Goal: Information Seeking & Learning: Learn about a topic

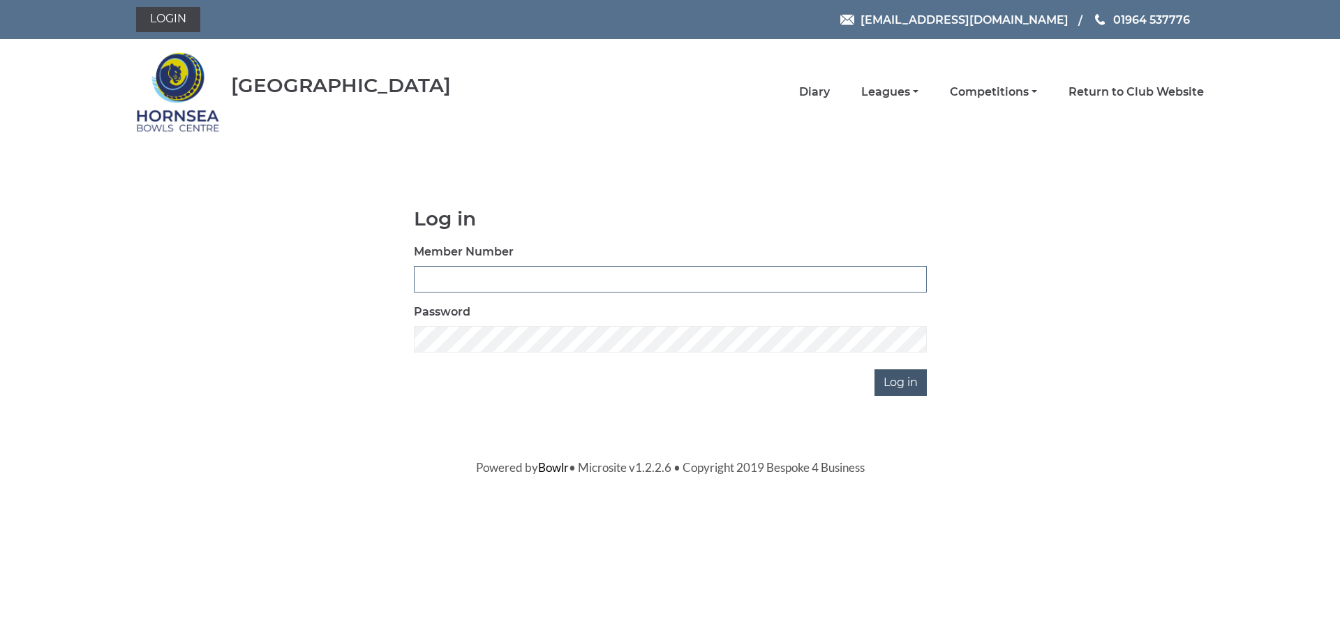
type input "1000"
click at [906, 389] on input "Log in" at bounding box center [900, 382] width 52 height 27
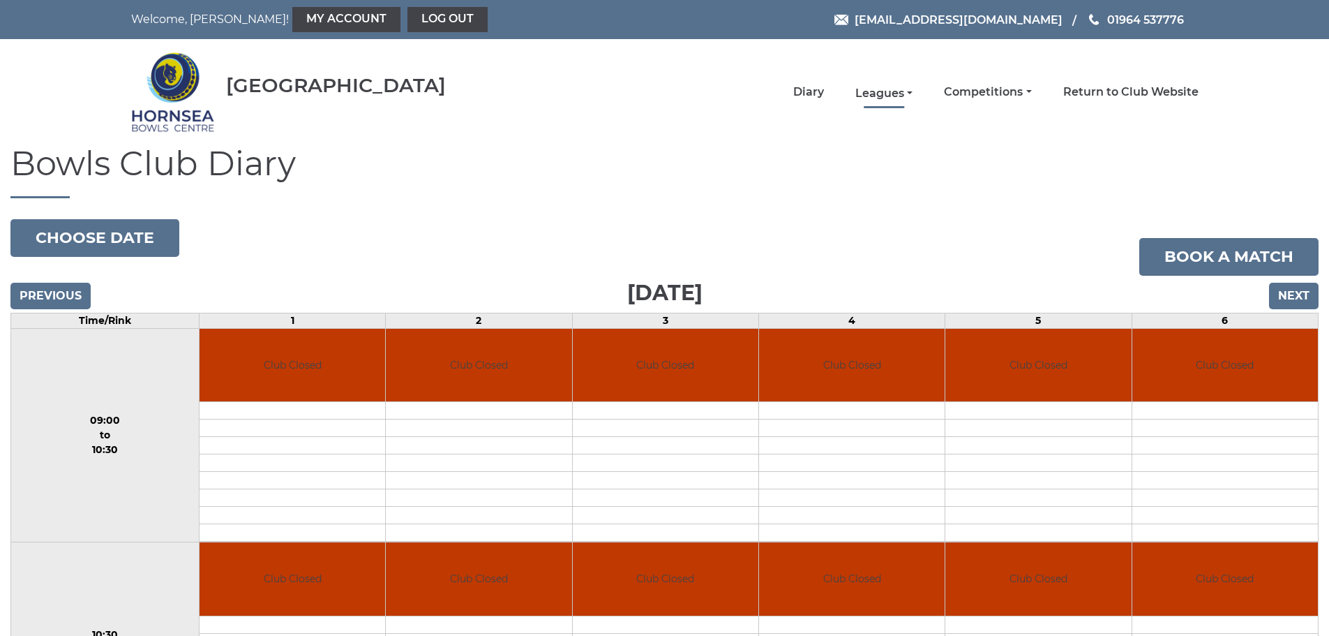
click at [911, 91] on link "Leagues" at bounding box center [883, 93] width 57 height 15
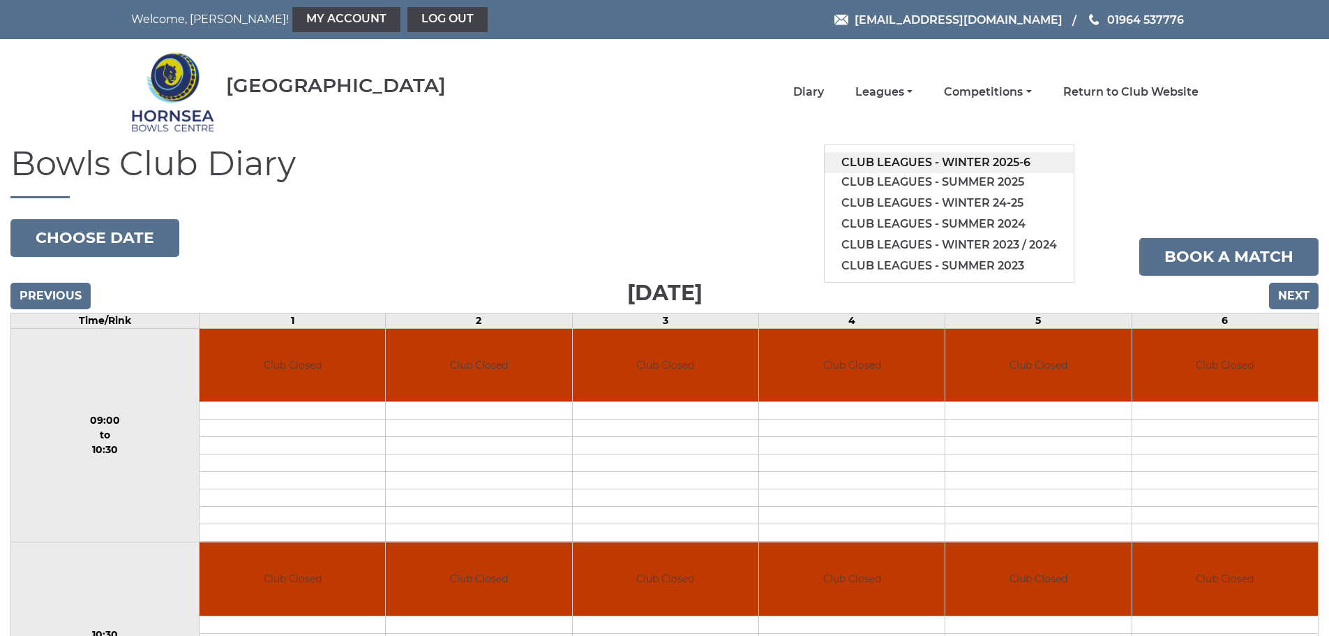
click at [1003, 164] on link "Club leagues - Winter 2025-6" at bounding box center [949, 162] width 249 height 21
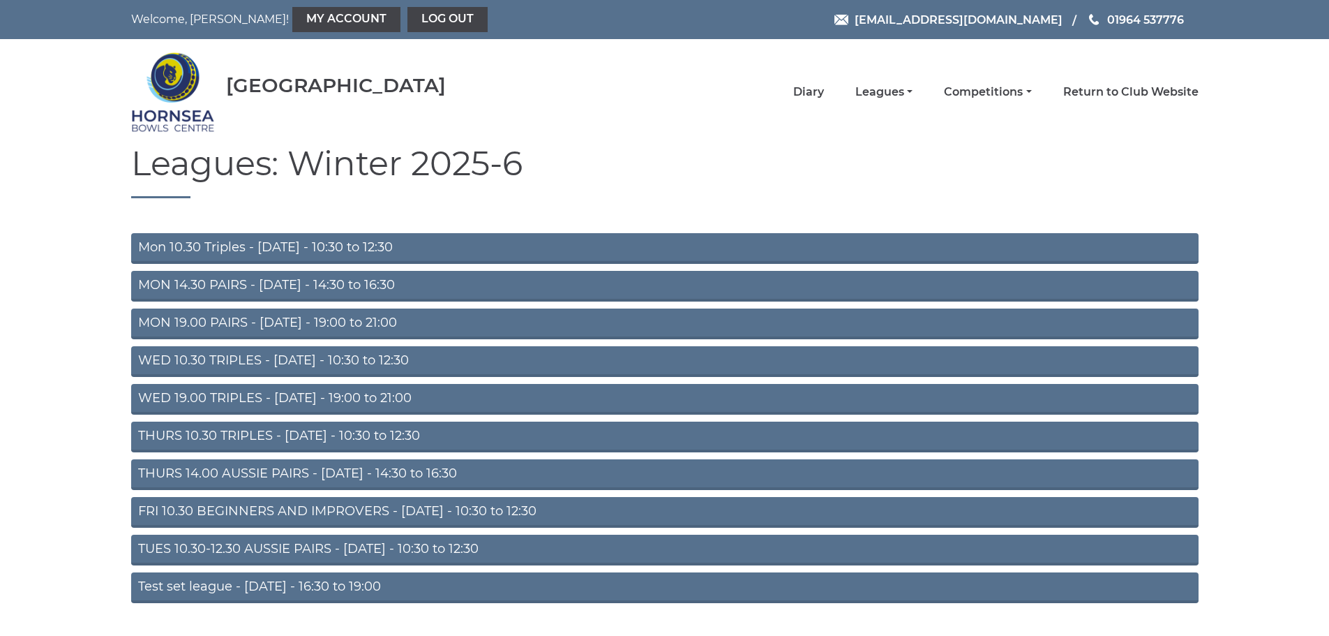
click at [310, 507] on link "FRI 10.30 BEGINNERS AND IMPROVERS - [DATE] - 10:30 to 12:30" at bounding box center [664, 512] width 1067 height 31
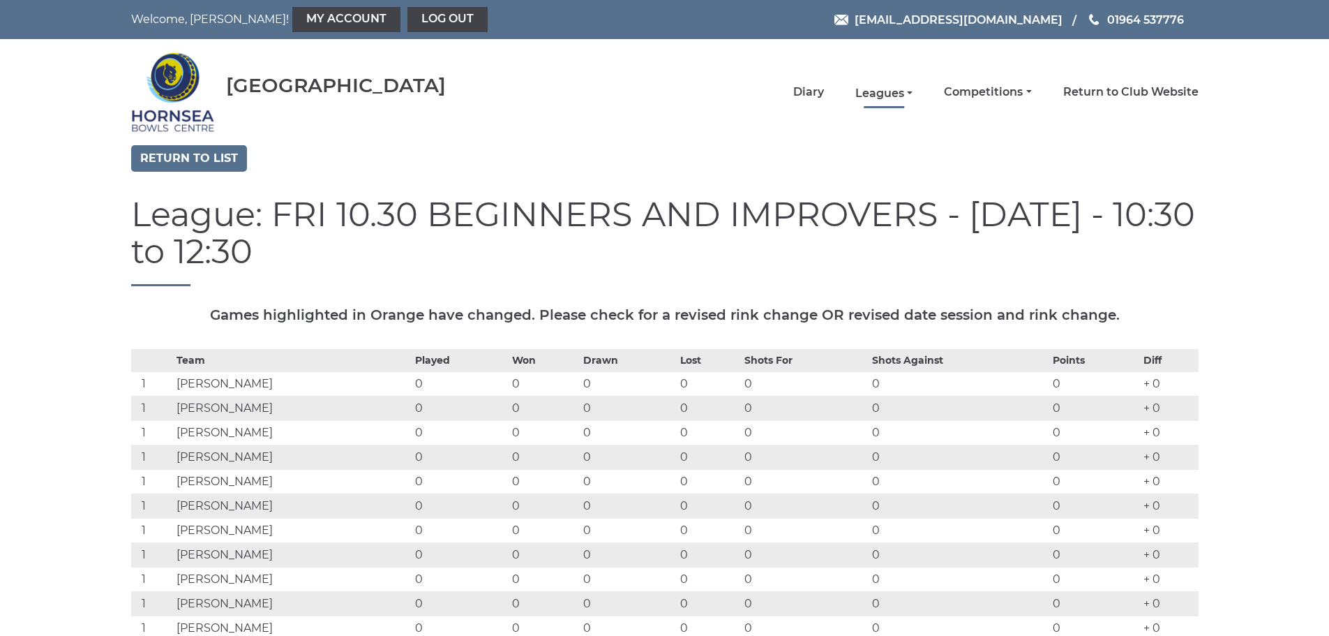
click at [908, 91] on link "Leagues" at bounding box center [883, 93] width 57 height 15
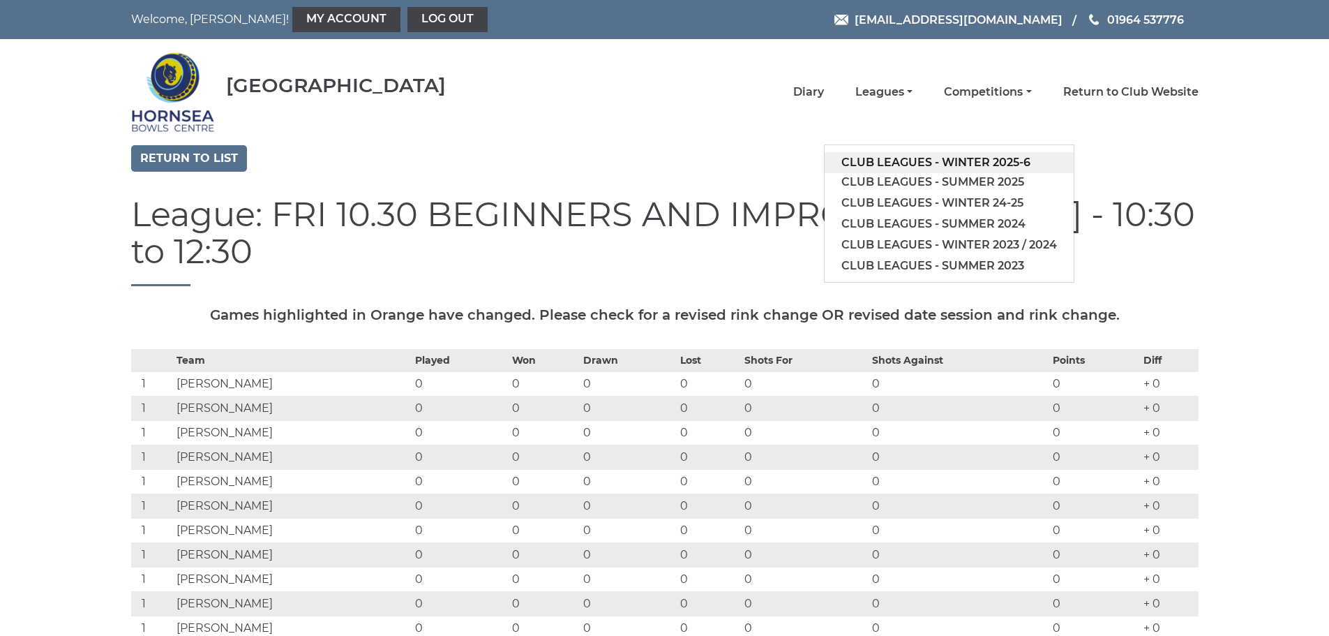
click at [941, 160] on link "Club leagues - Winter 2025-6" at bounding box center [949, 162] width 249 height 21
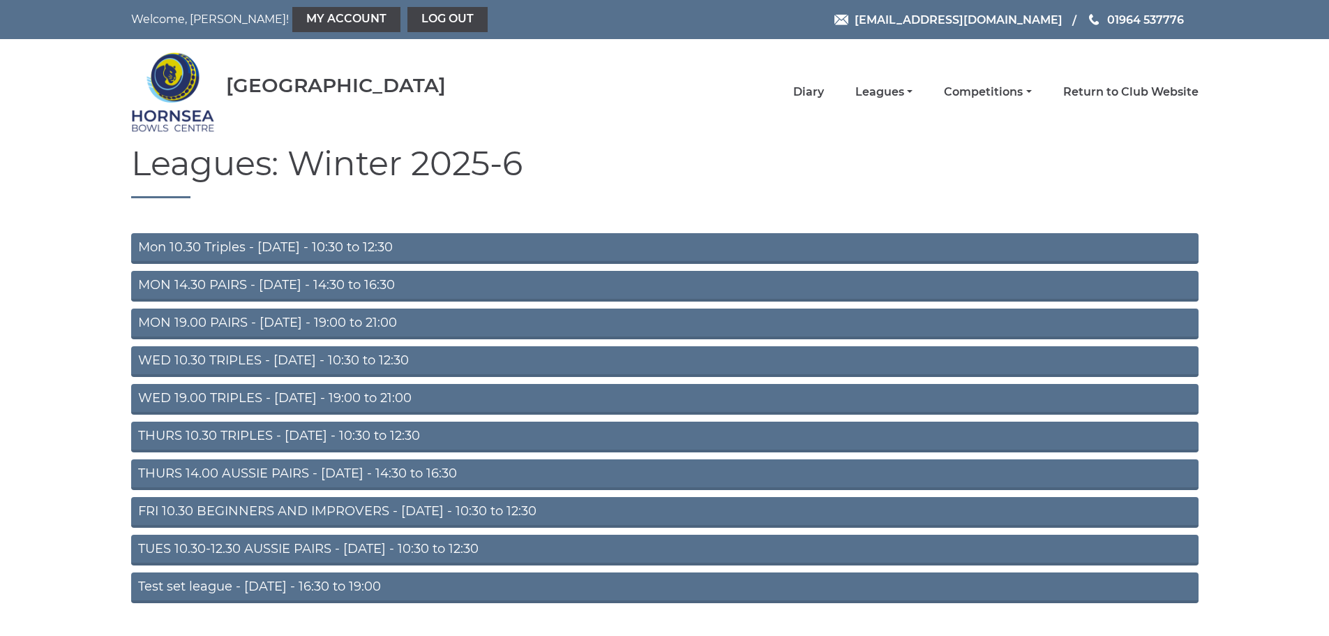
click at [496, 250] on link "Mon 10.30 Triples - [DATE] - 10:30 to 12:30" at bounding box center [664, 248] width 1067 height 31
click at [341, 287] on link "MON 14.30 PAIRS - Monday - 14:30 to 16:30" at bounding box center [664, 286] width 1067 height 31
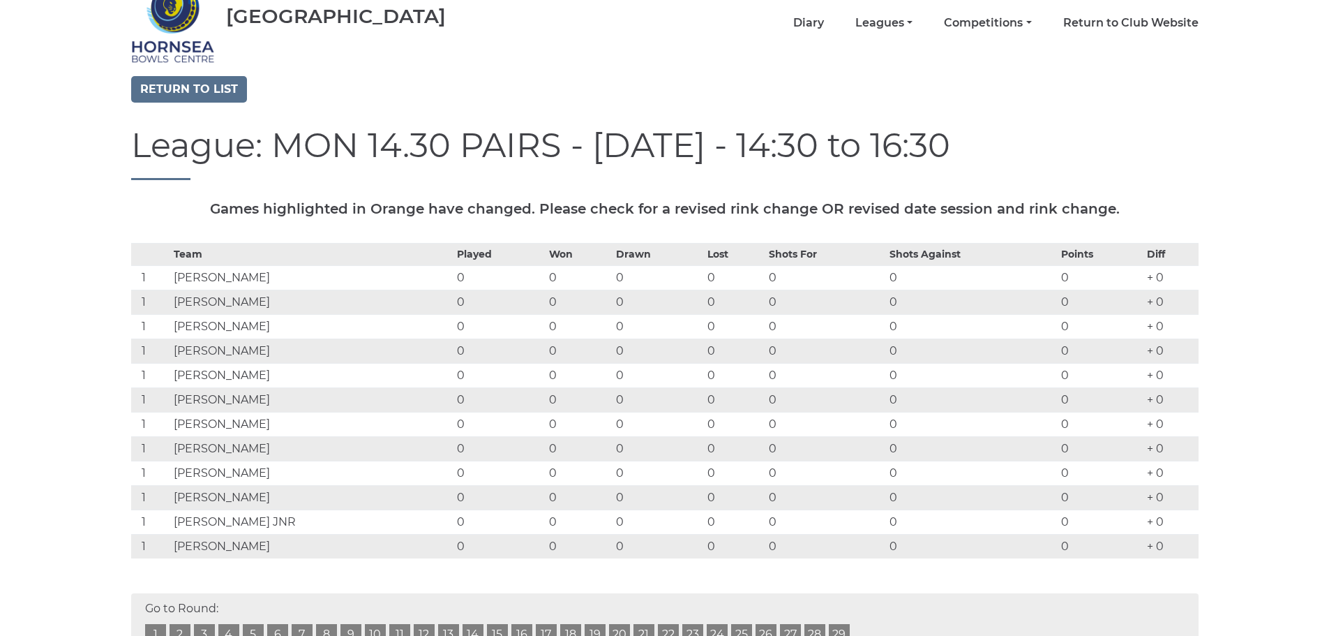
scroll to position [70, 0]
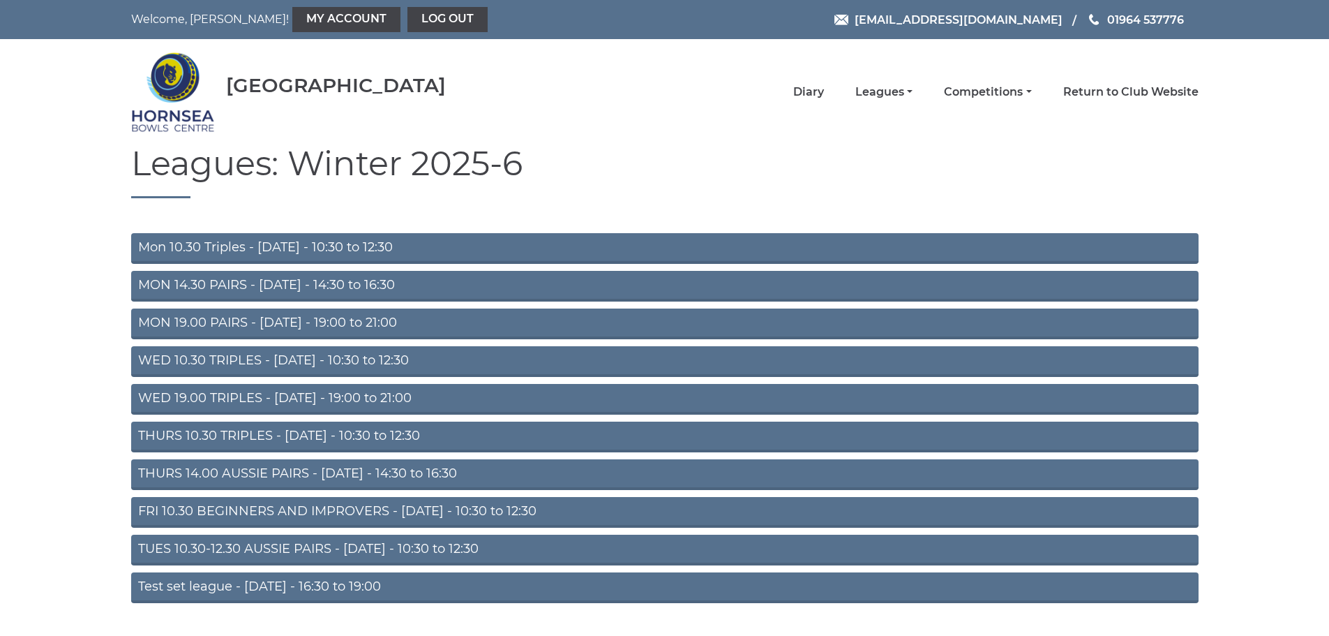
click at [359, 547] on link "TUES 10.30-12.30 AUSSIE PAIRS - [DATE] - 10:30 to 12:30" at bounding box center [664, 549] width 1067 height 31
click at [408, 471] on link "THURS 14.00 AUSSIE PAIRS - Thursday - 14:30 to 16:30" at bounding box center [664, 474] width 1067 height 31
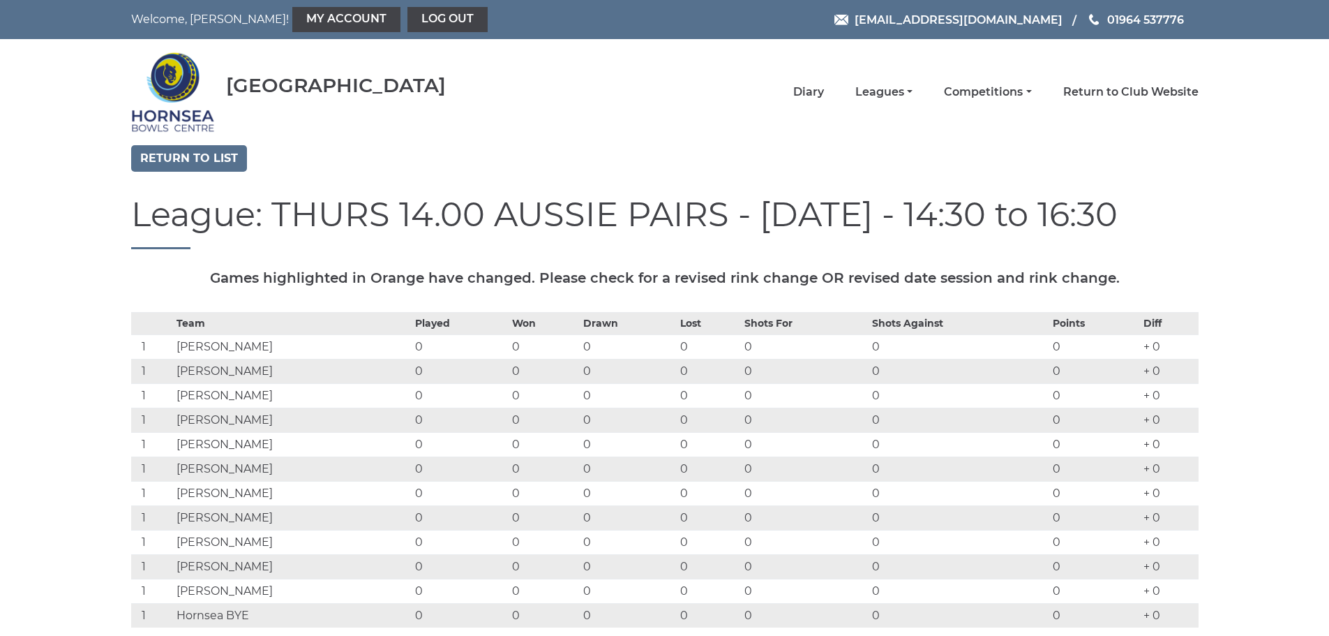
scroll to position [70, 0]
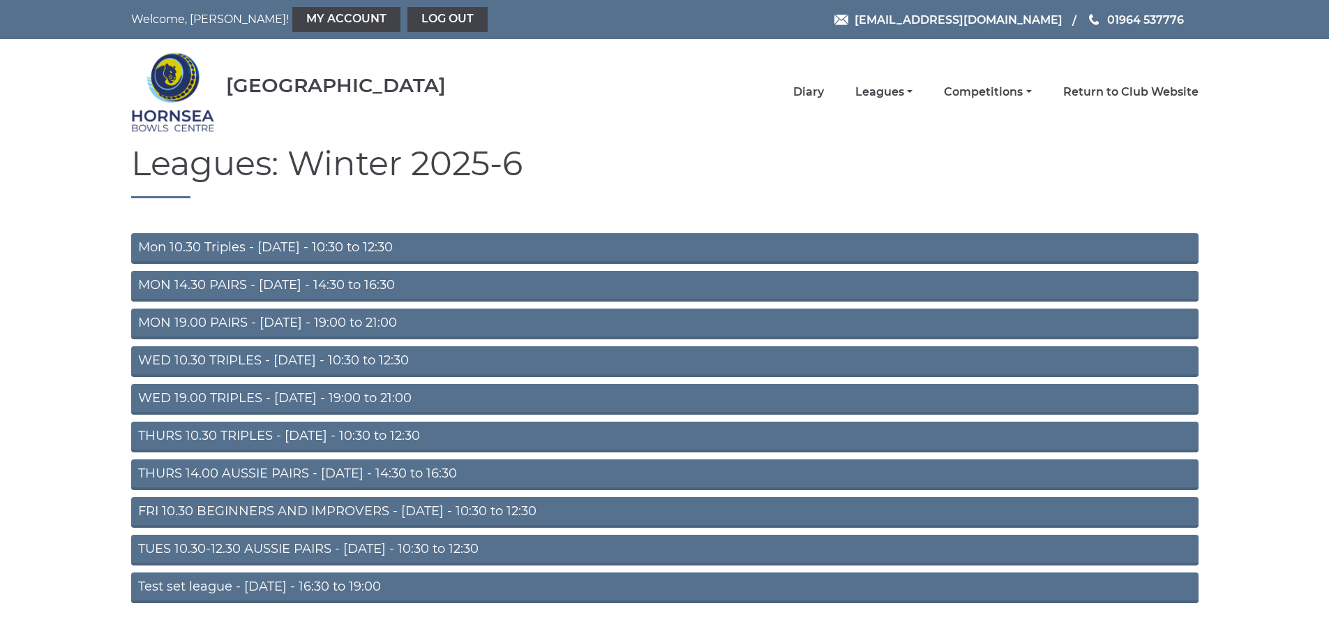
click at [245, 395] on link "WED 19.00 TRIPLES - Wednesday - 19:00 to 21:00" at bounding box center [664, 399] width 1067 height 31
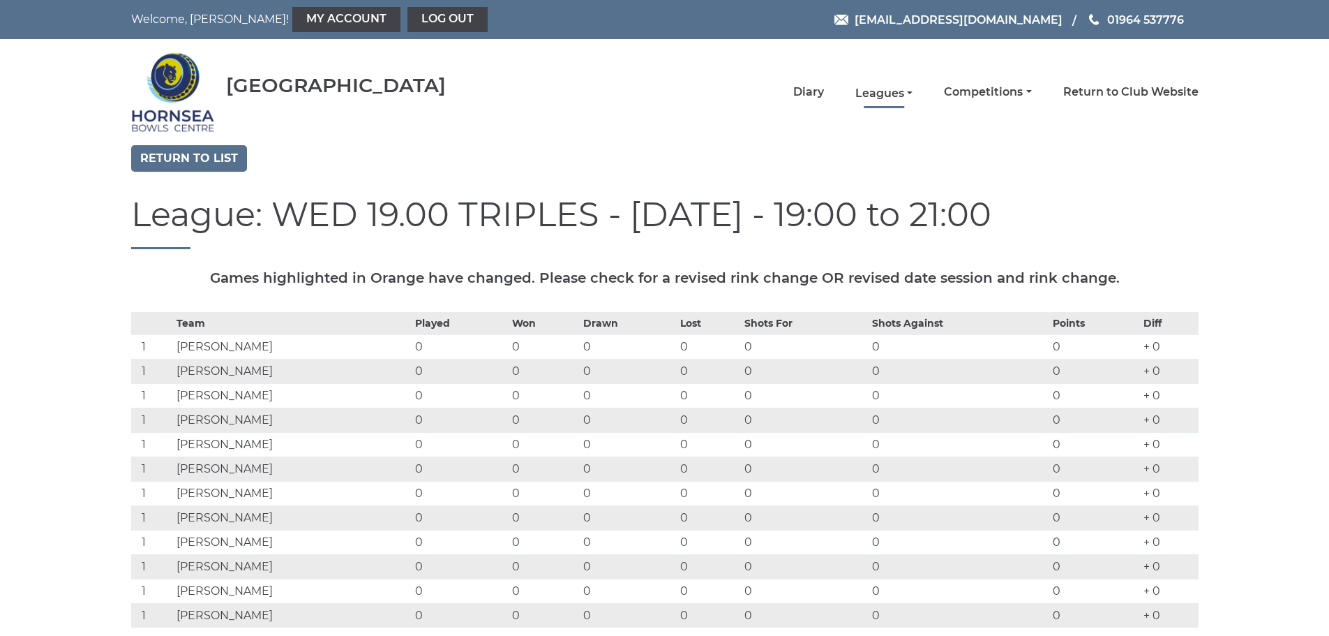
click at [906, 93] on link "Leagues" at bounding box center [883, 93] width 57 height 15
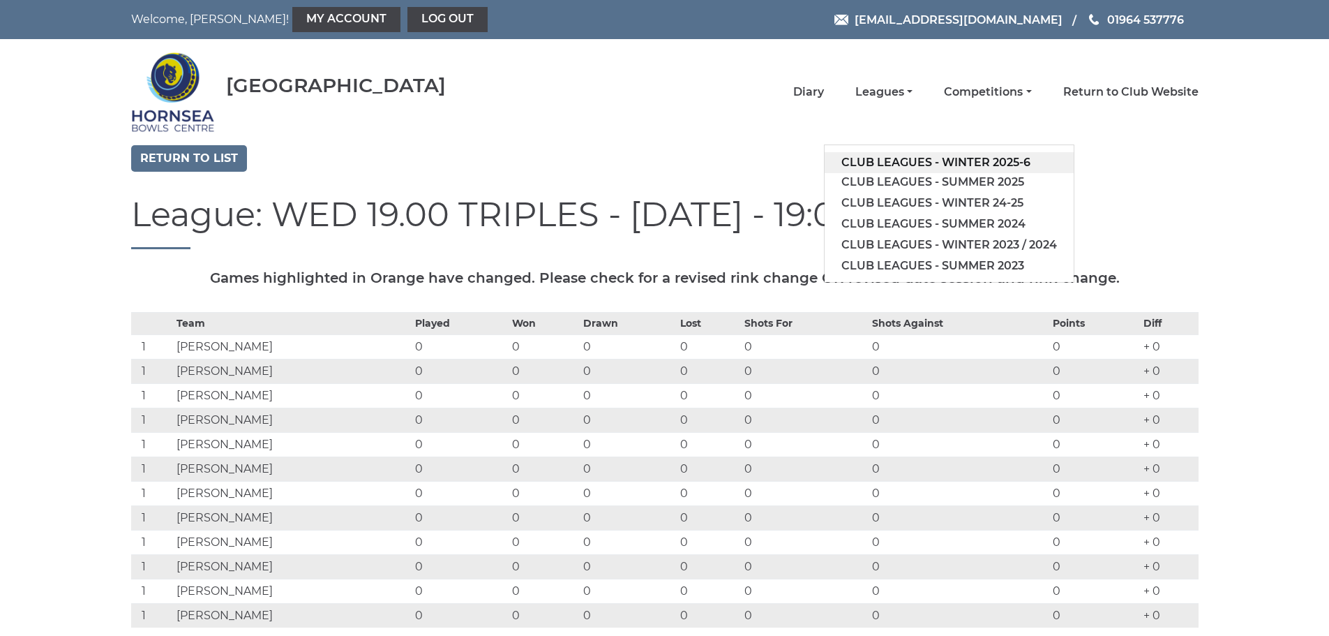
click at [1010, 158] on link "Club leagues - Winter 2025-6" at bounding box center [949, 162] width 249 height 21
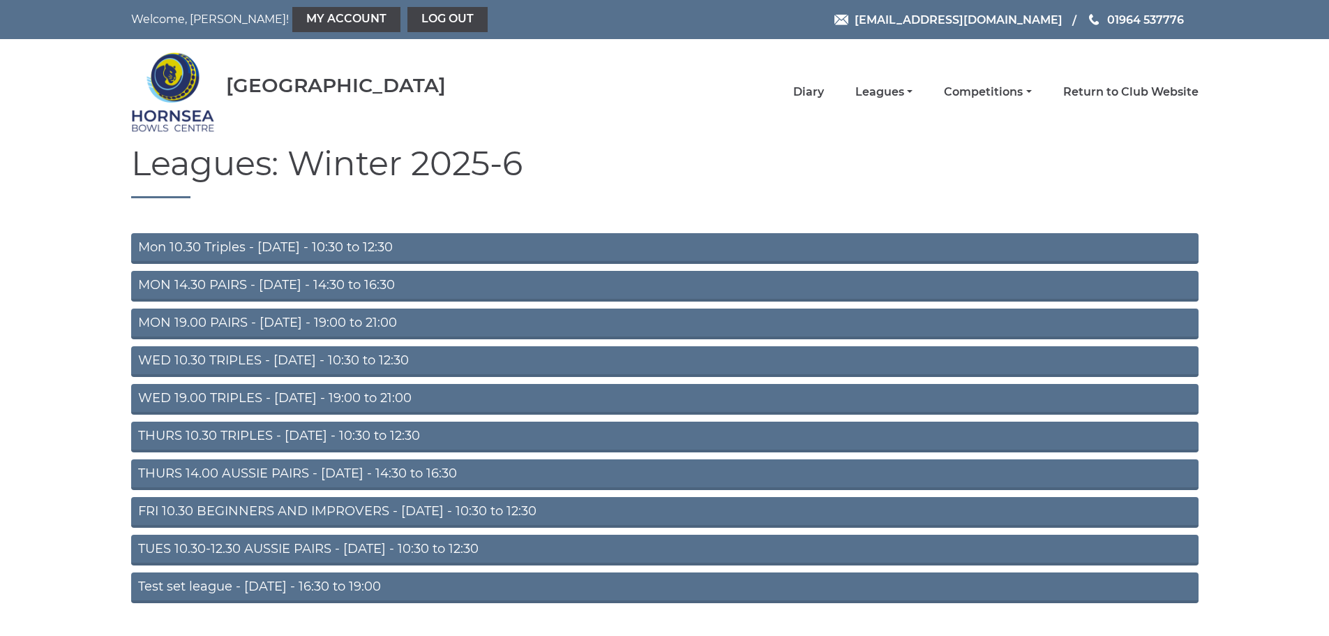
click at [410, 504] on link "FRI 10.30 BEGINNERS AND IMPROVERS - [DATE] - 10:30 to 12:30" at bounding box center [664, 512] width 1067 height 31
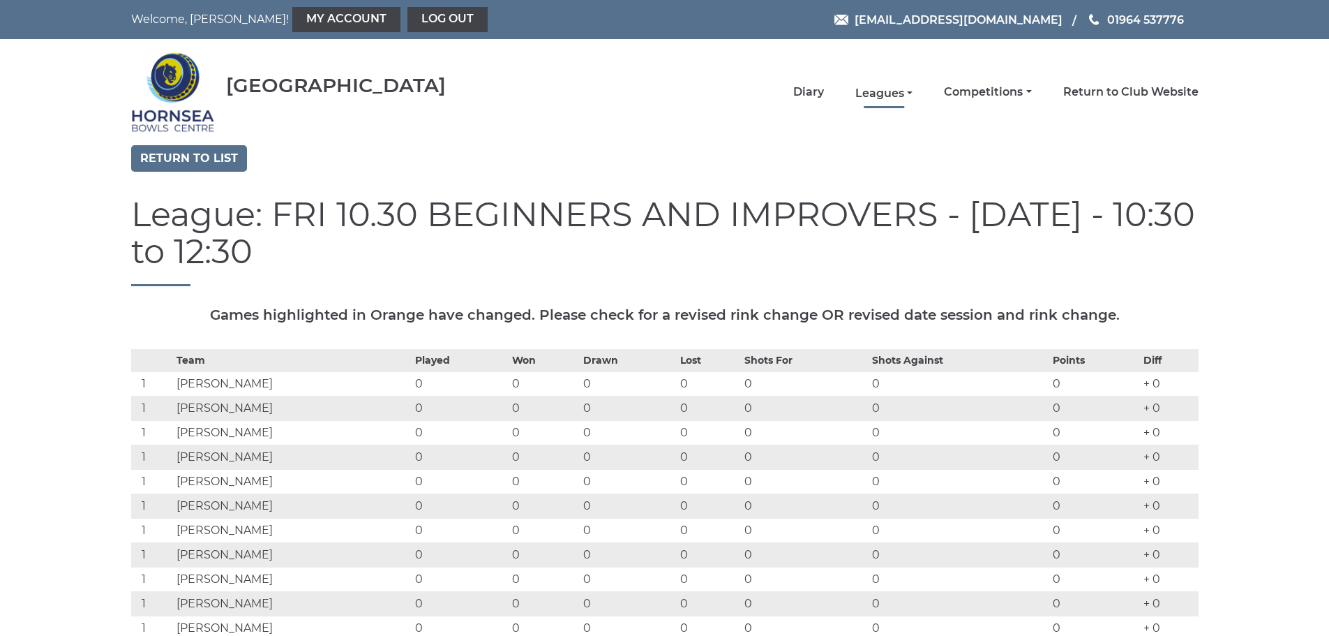
click at [904, 94] on link "Leagues" at bounding box center [883, 93] width 57 height 15
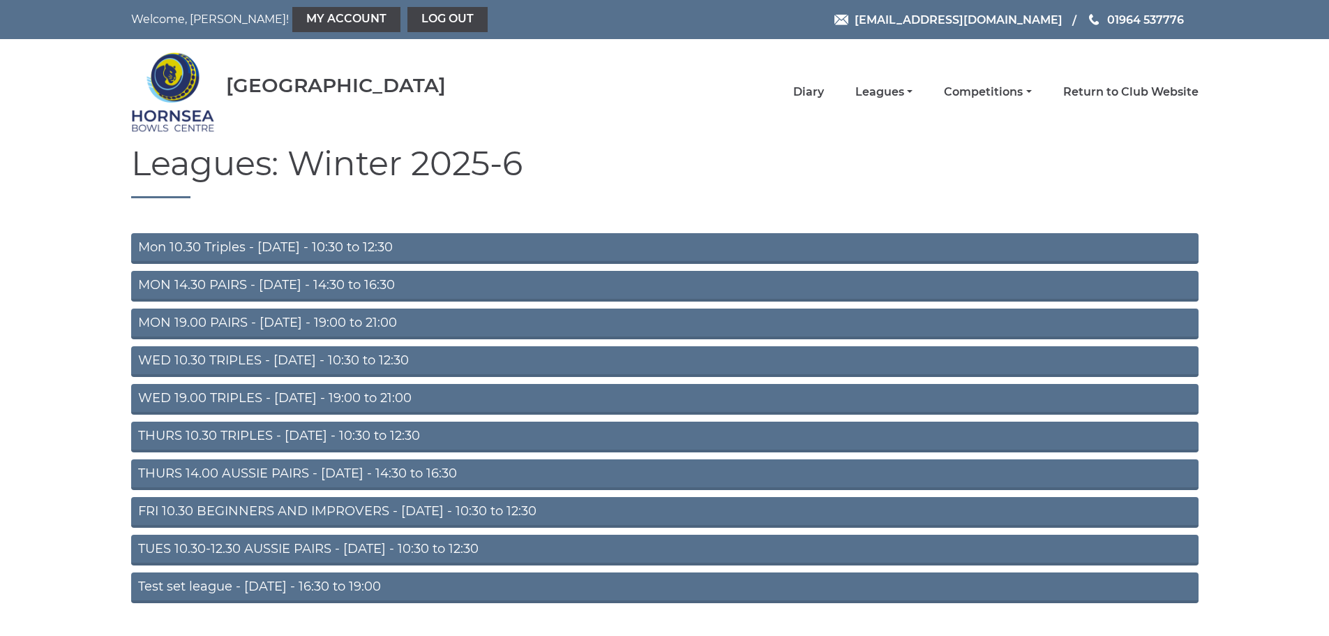
scroll to position [37, 0]
